Goal: Task Accomplishment & Management: Use online tool/utility

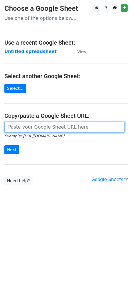
click at [38, 127] on input "url" at bounding box center [64, 126] width 120 height 11
paste input "[URL][DOMAIN_NAME]"
type input "[URL][DOMAIN_NAME]"
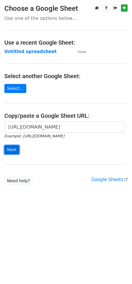
click at [13, 151] on input "Next" at bounding box center [11, 149] width 15 height 9
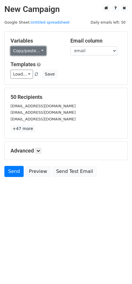
click at [39, 47] on link "Copy/paste..." at bounding box center [28, 50] width 36 height 9
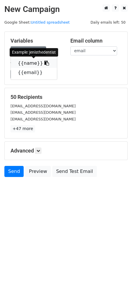
click at [44, 64] on icon at bounding box center [46, 63] width 5 height 5
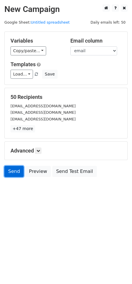
click at [15, 170] on link "Send" at bounding box center [13, 171] width 19 height 11
